Goal: Task Accomplishment & Management: Manage account settings

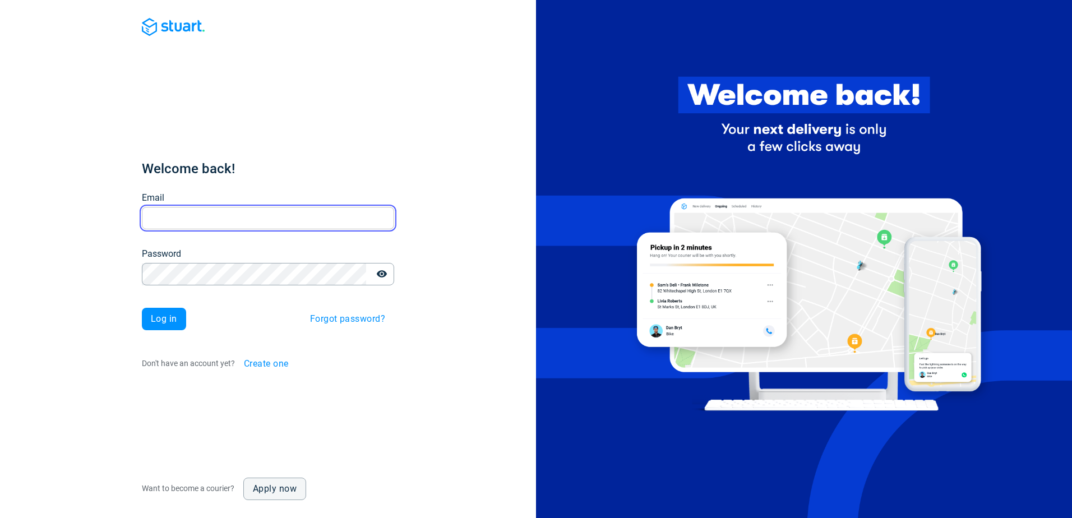
click at [216, 212] on input "Email" at bounding box center [268, 218] width 252 height 22
paste input "[EMAIL_ADDRESS][DOMAIN_NAME]"
type input "[EMAIL_ADDRESS][DOMAIN_NAME]"
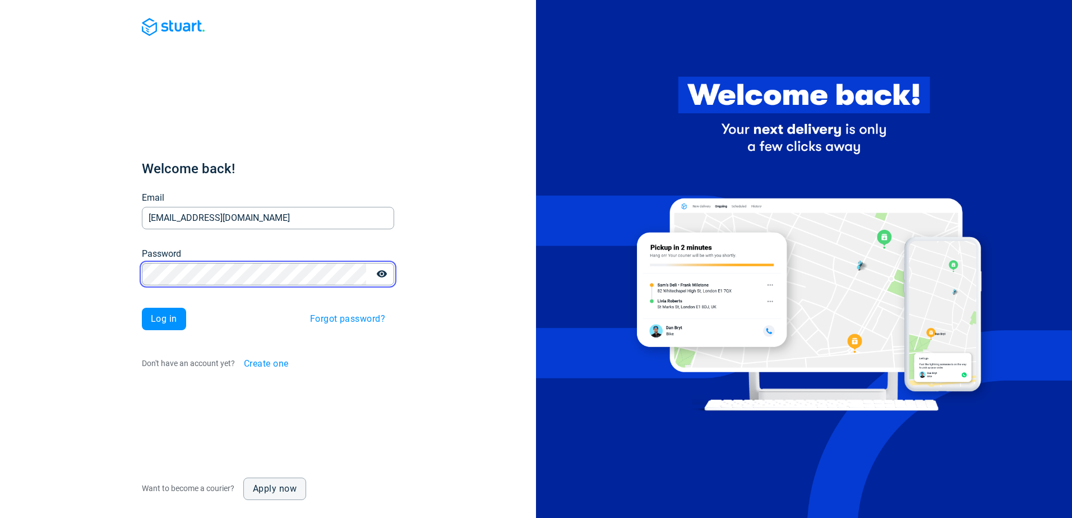
click at [142, 308] on button "Log in" at bounding box center [164, 319] width 44 height 22
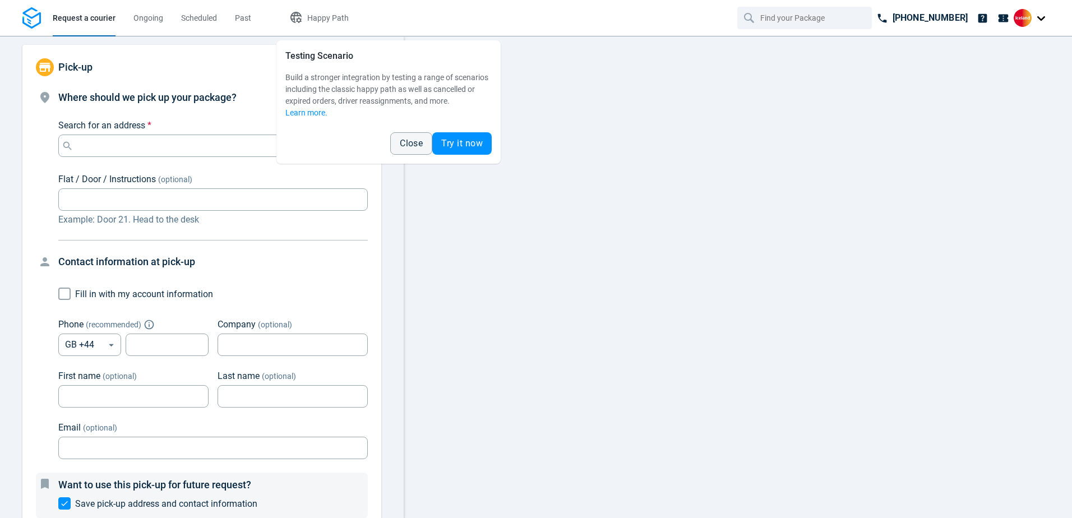
type input "14:00:00-16:00:00-190"
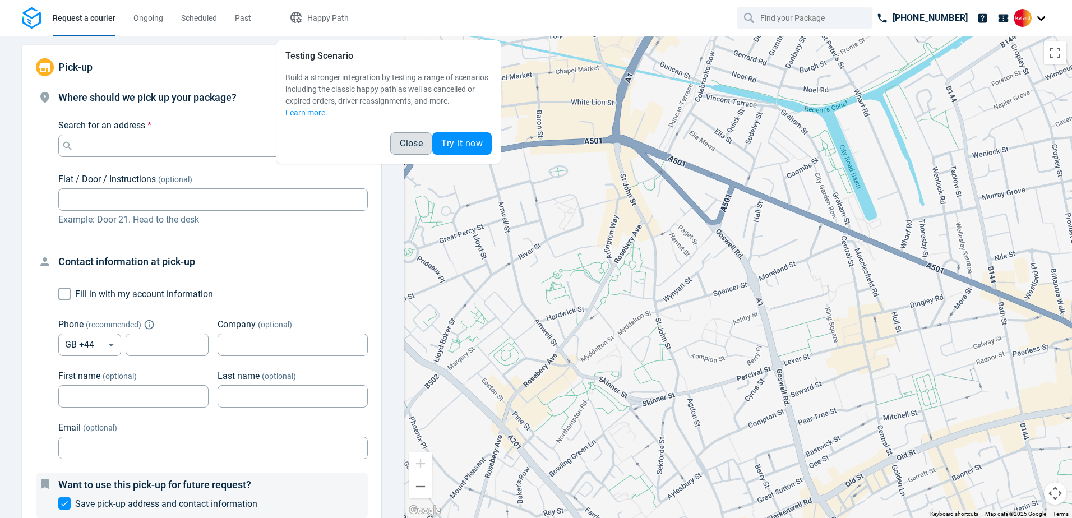
click at [411, 142] on span "Close" at bounding box center [411, 143] width 23 height 9
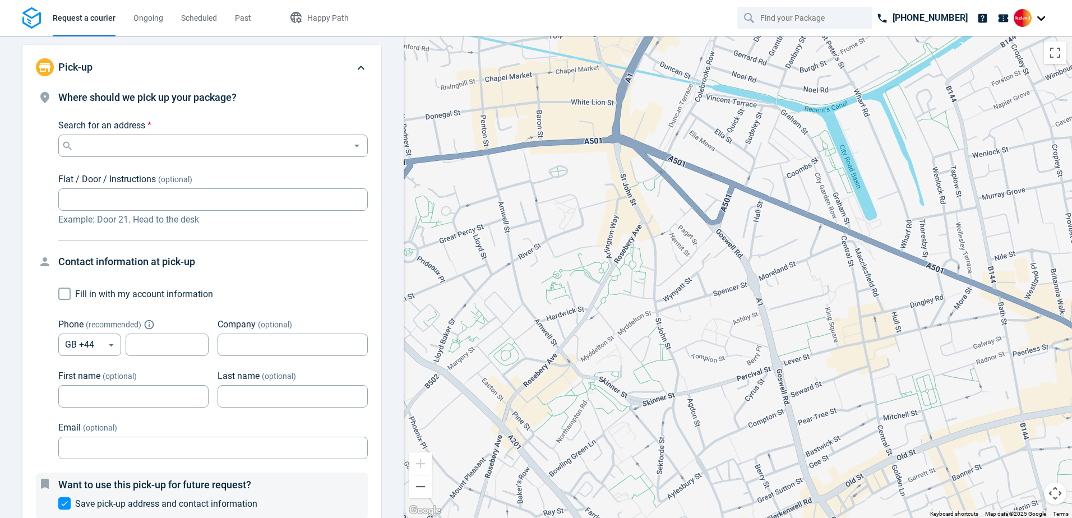
click at [1027, 15] on img at bounding box center [1022, 18] width 18 height 18
click at [995, 69] on span "Settings" at bounding box center [980, 69] width 29 height 12
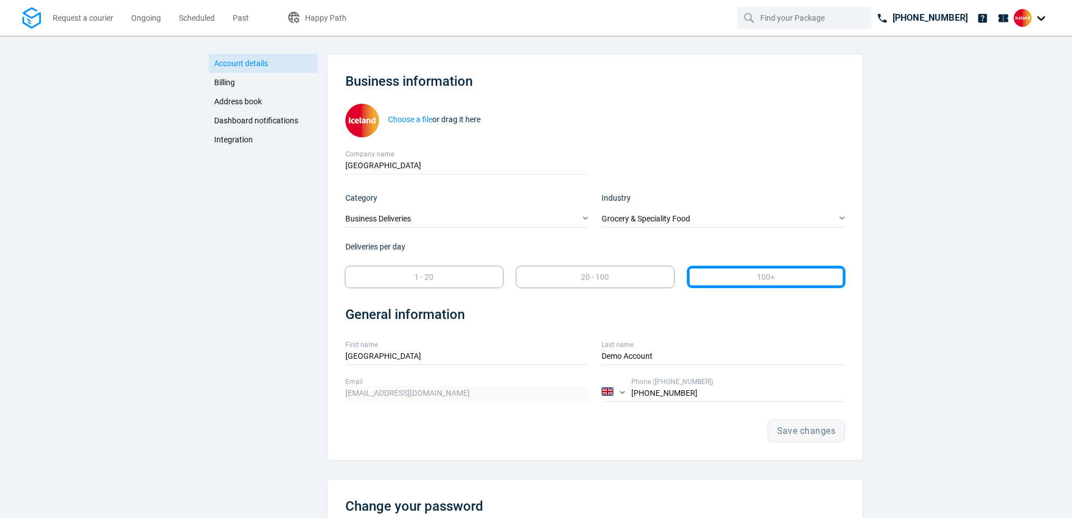
click at [220, 83] on span "Billing" at bounding box center [224, 82] width 21 height 9
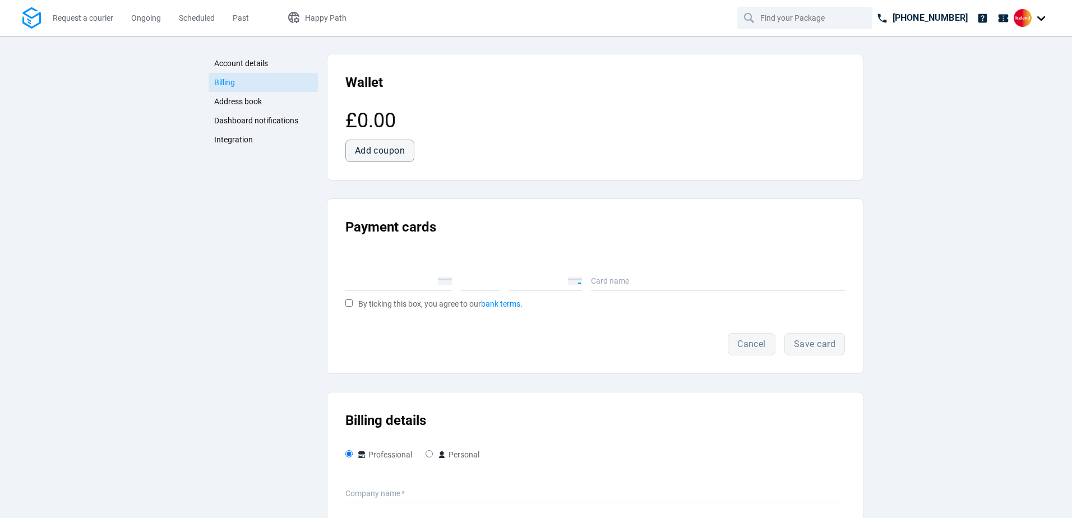
click at [231, 98] on span "Address book" at bounding box center [238, 101] width 48 height 9
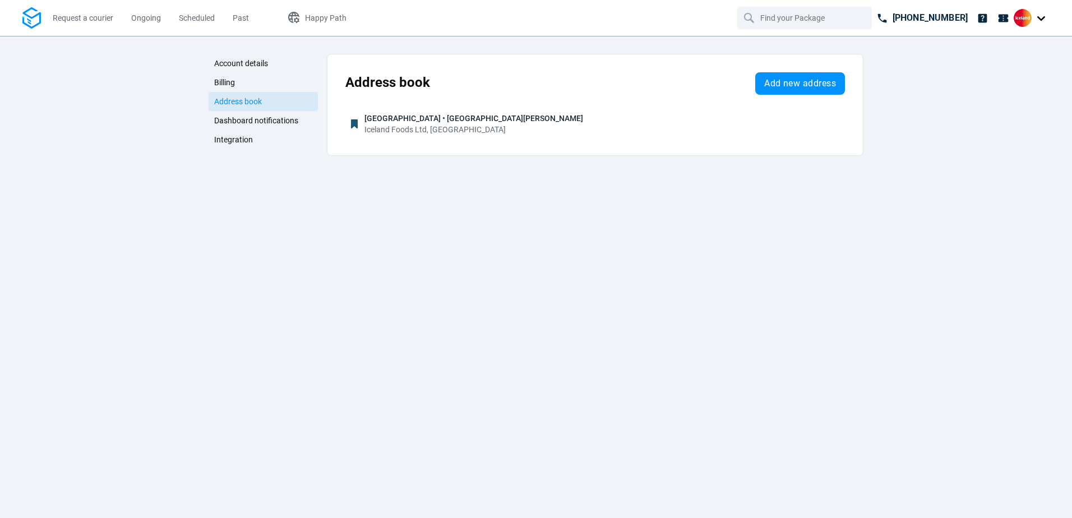
click at [239, 119] on span "Dashboard notifications" at bounding box center [256, 120] width 84 height 9
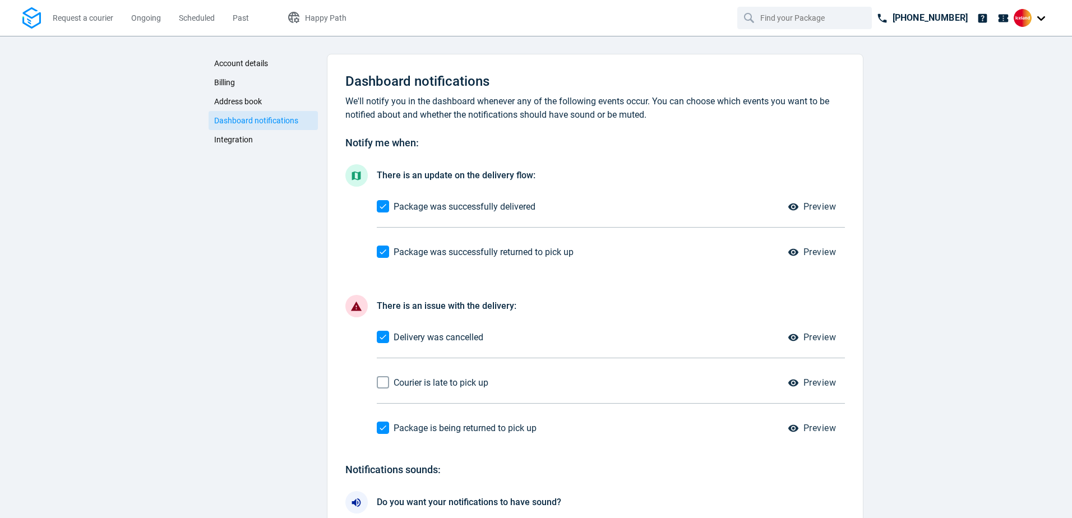
click at [230, 140] on span "Integration" at bounding box center [233, 139] width 39 height 9
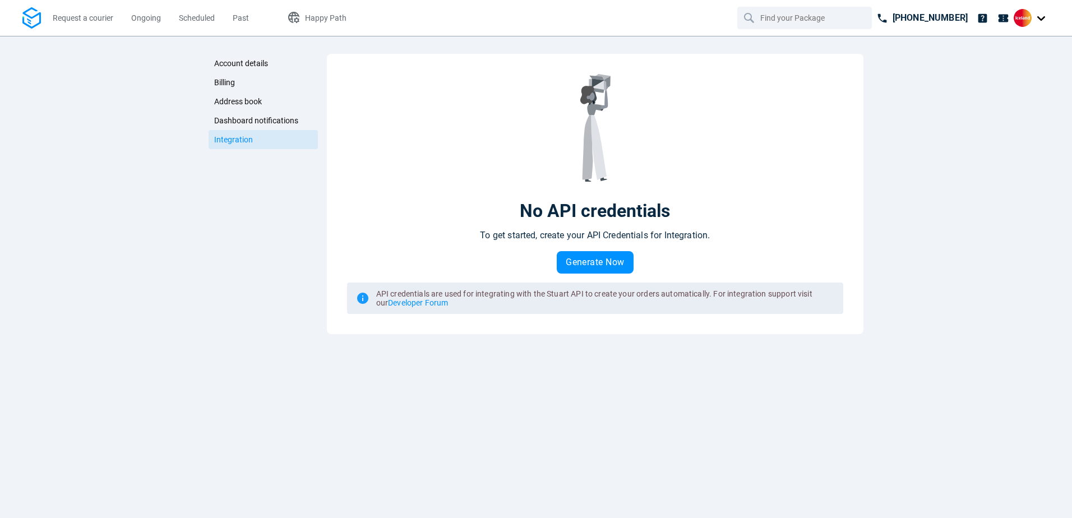
click at [259, 62] on span "Account details" at bounding box center [241, 63] width 54 height 9
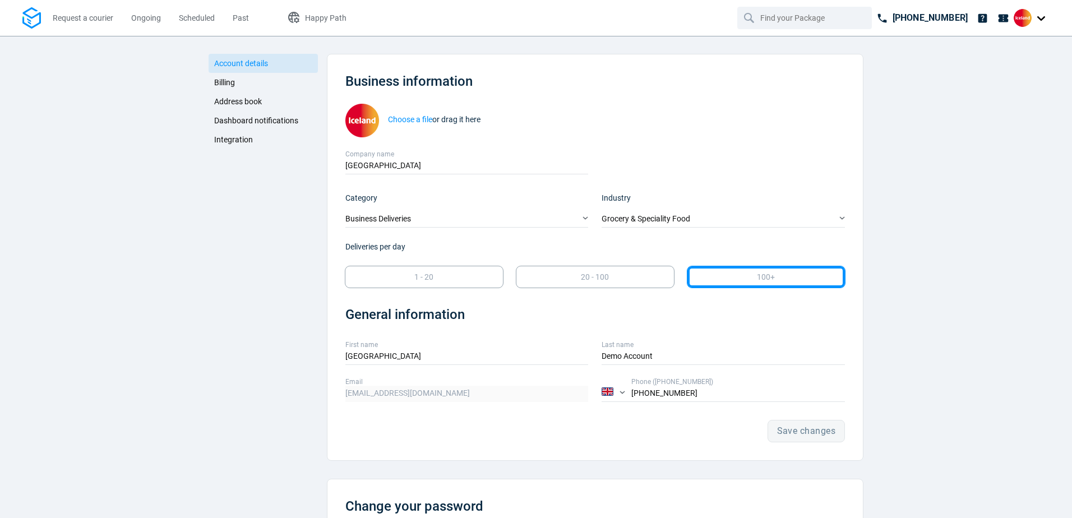
click at [26, 16] on img at bounding box center [31, 18] width 18 height 22
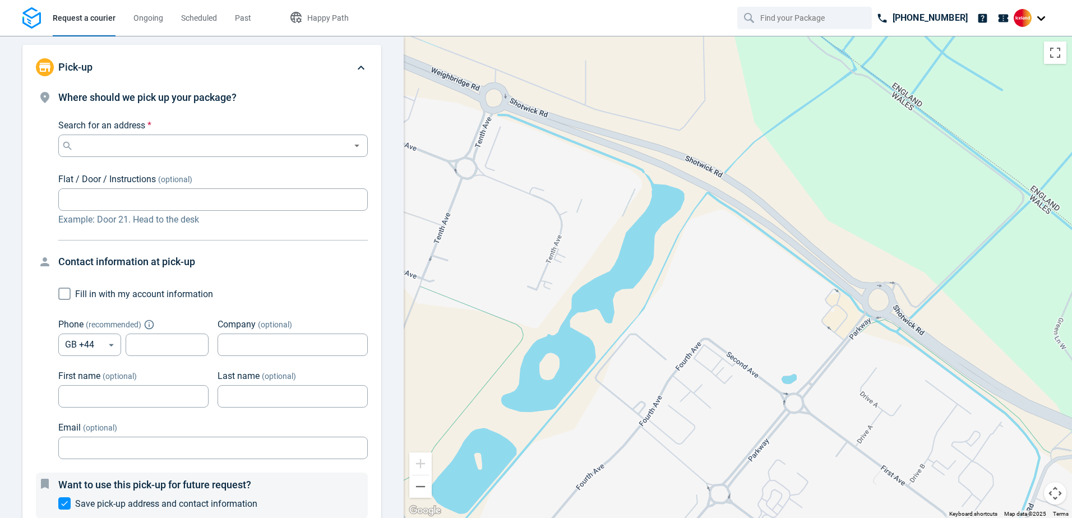
click at [1041, 22] on div at bounding box center [1031, 18] width 36 height 18
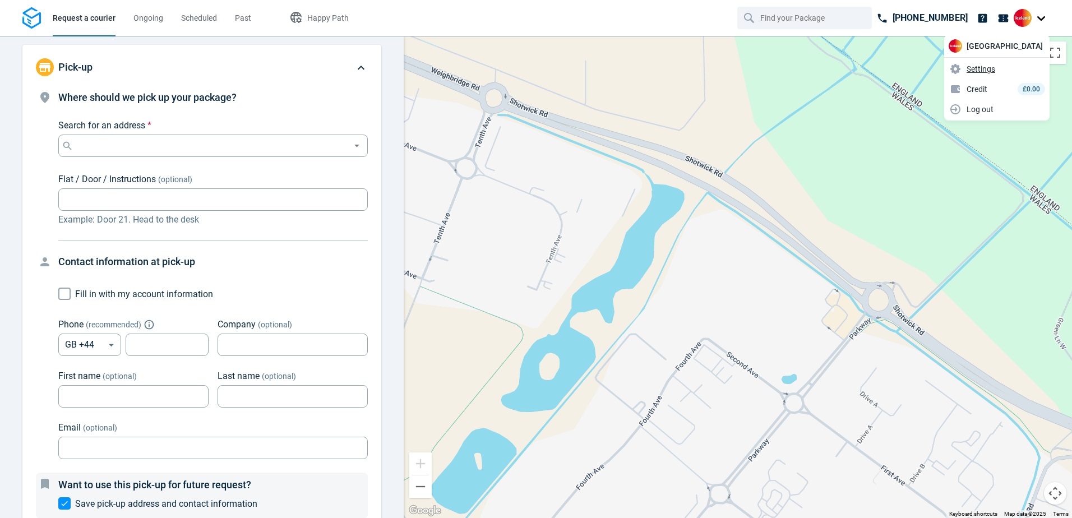
click at [995, 69] on span "Settings" at bounding box center [980, 69] width 29 height 12
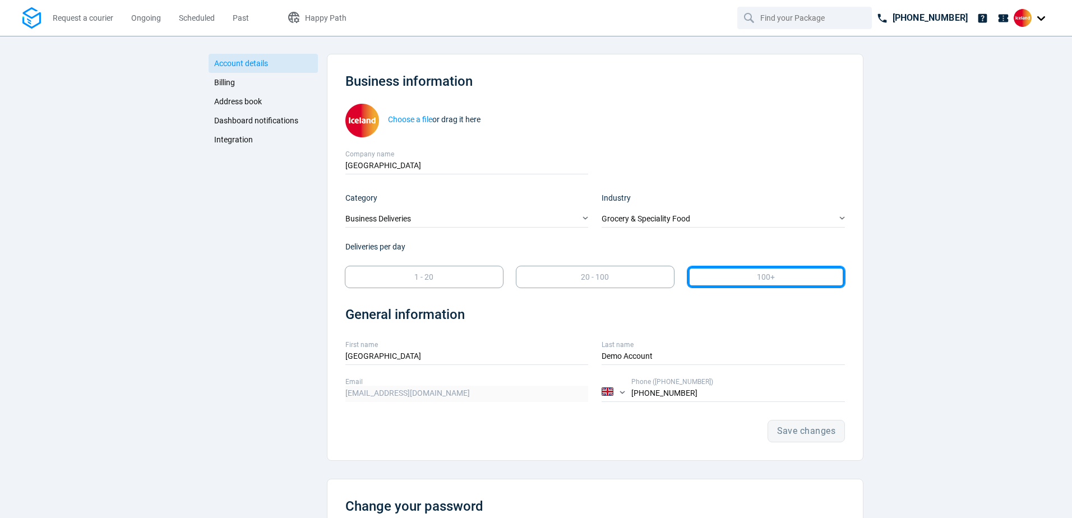
click at [216, 82] on span "Billing" at bounding box center [224, 82] width 21 height 9
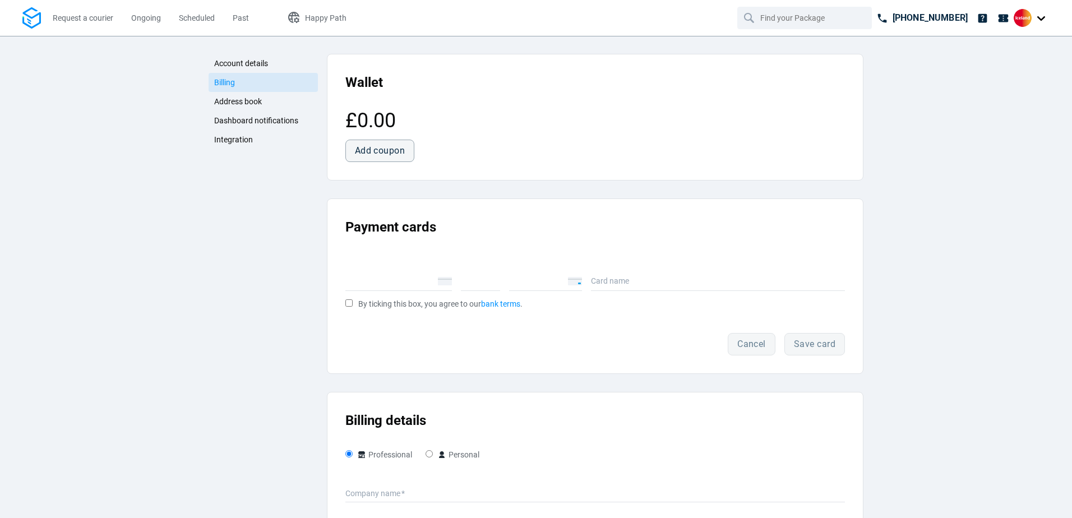
click at [228, 99] on span "Address book" at bounding box center [238, 101] width 48 height 9
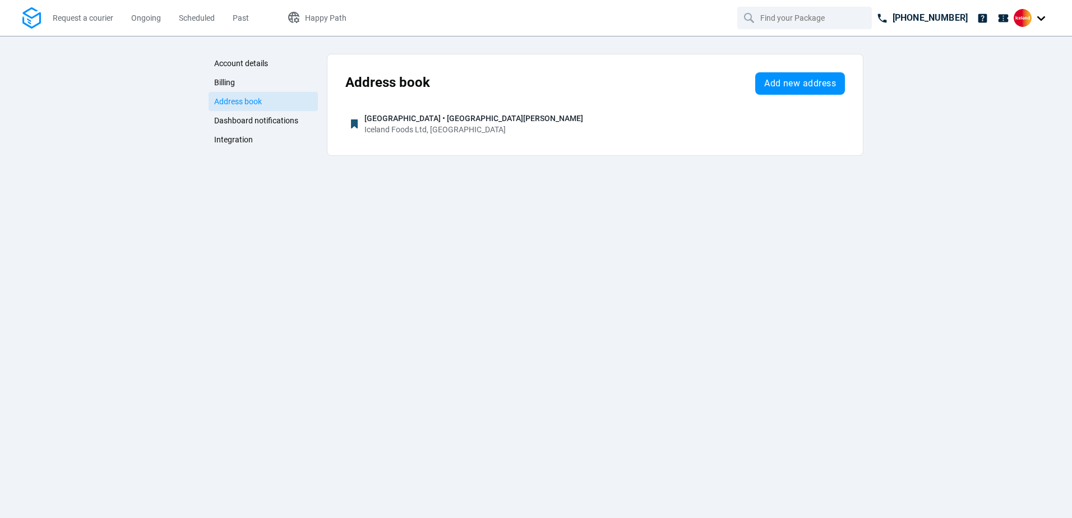
click at [234, 120] on span "Dashboard notifications" at bounding box center [256, 120] width 84 height 9
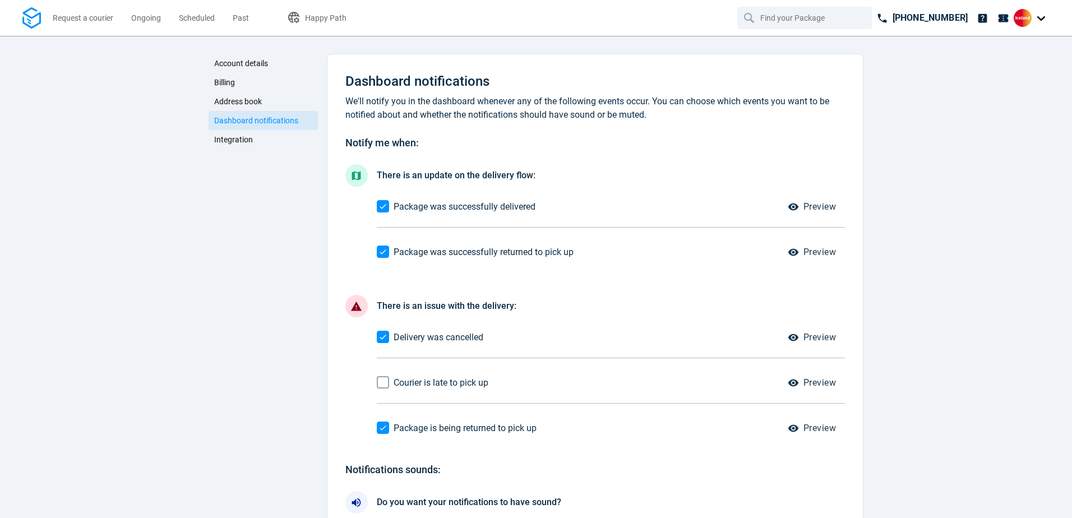
click at [237, 138] on span "Integration" at bounding box center [233, 139] width 39 height 9
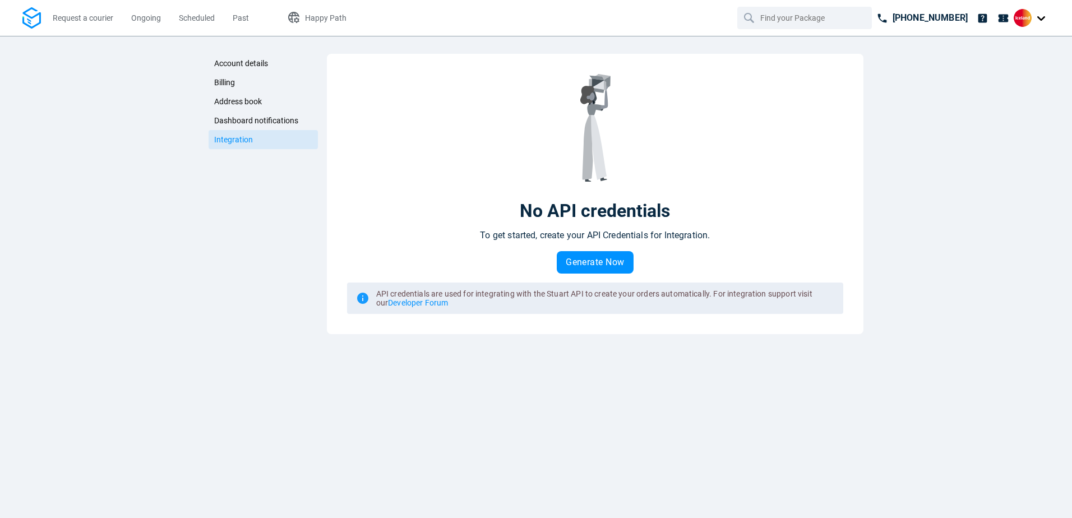
click at [244, 61] on span "Account details" at bounding box center [241, 63] width 54 height 9
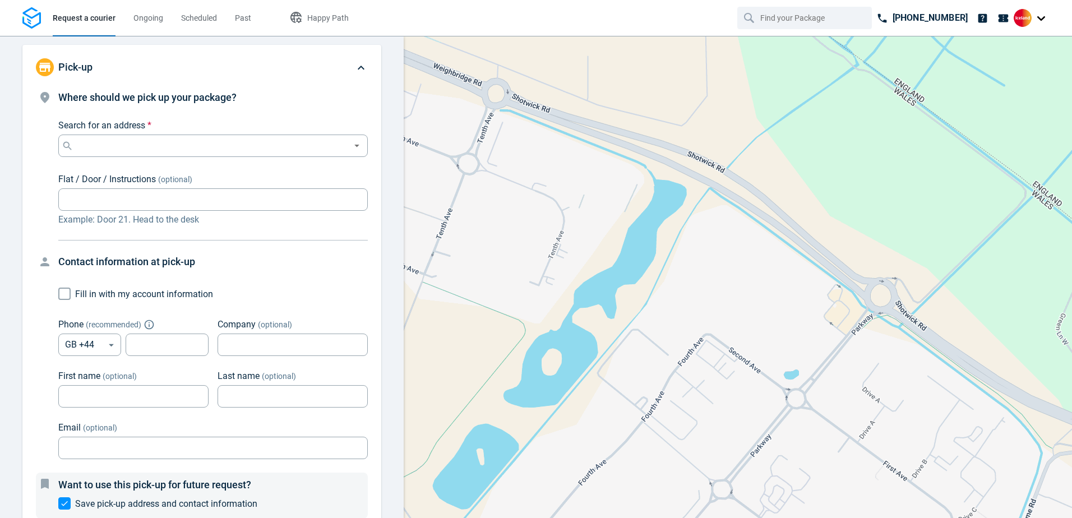
click at [1044, 17] on div at bounding box center [1031, 18] width 36 height 18
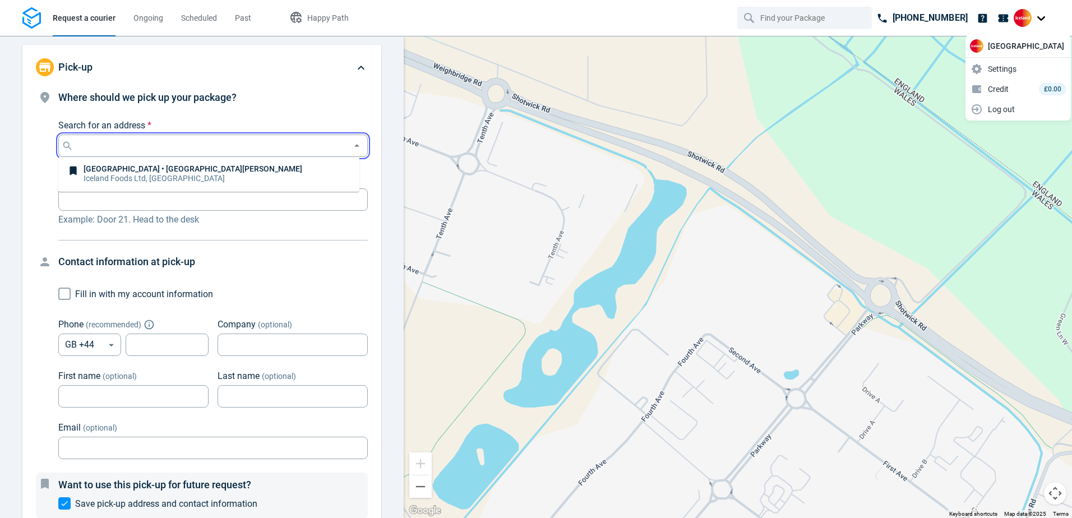
click at [201, 151] on input "Search for an address *" at bounding box center [211, 146] width 270 height 16
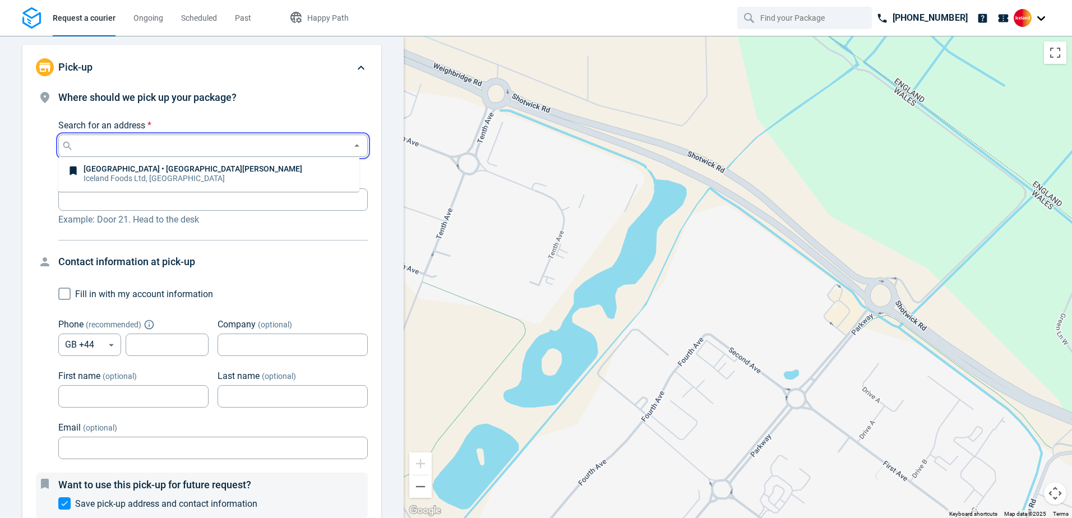
click at [157, 175] on p "Iceland Foods Ltd, [GEOGRAPHIC_DATA]" at bounding box center [193, 178] width 219 height 11
type input "Iceland Foods Ltd, [GEOGRAPHIC_DATA]"
type input "Please head to the back of the store to find the pick up zone."
type input "7815628351"
type input "[GEOGRAPHIC_DATA]"
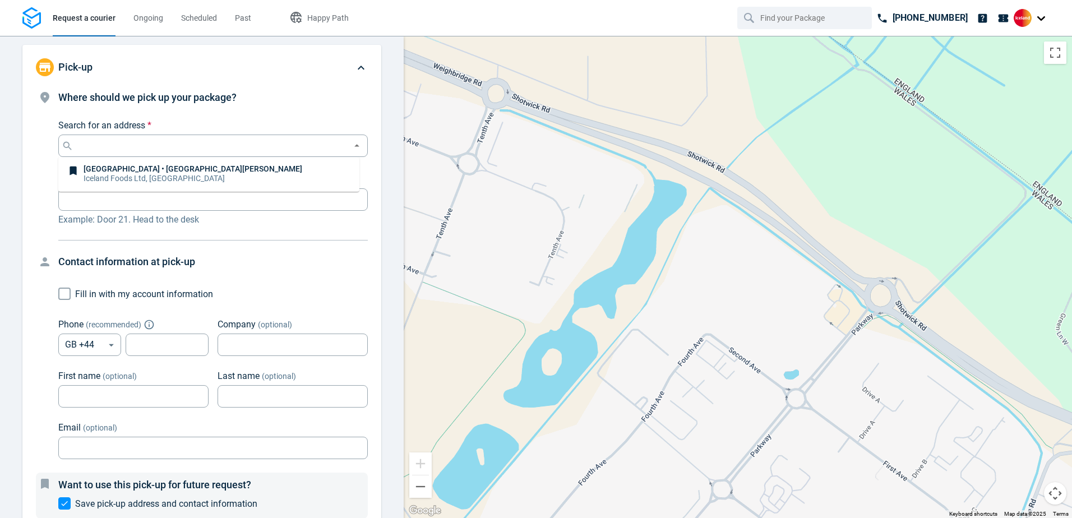
type input "[GEOGRAPHIC_DATA]"
type input "[PERSON_NAME][GEOGRAPHIC_DATA]"
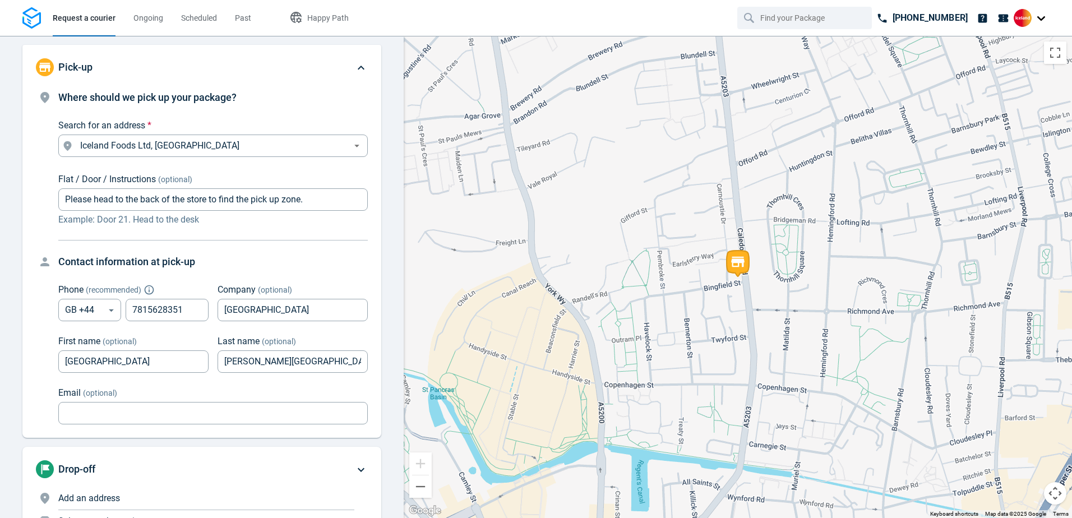
click at [1040, 18] on div at bounding box center [1031, 18] width 36 height 18
click at [995, 66] on span "Settings" at bounding box center [980, 69] width 29 height 12
